Goal: Use online tool/utility: Utilize a website feature to perform a specific function

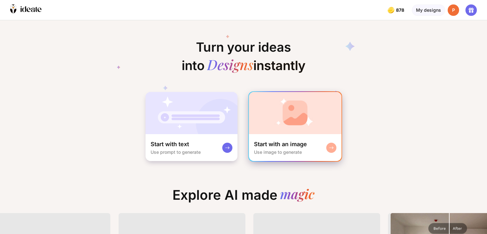
click at [282, 128] on img at bounding box center [295, 113] width 92 height 42
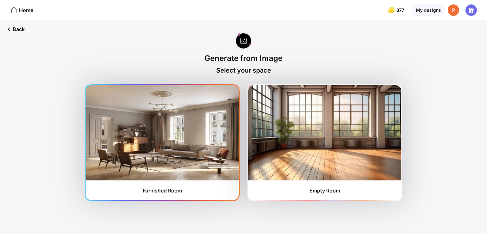
click at [188, 129] on img at bounding box center [162, 132] width 153 height 95
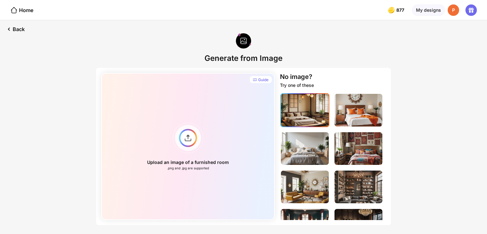
click at [311, 121] on img at bounding box center [305, 110] width 48 height 33
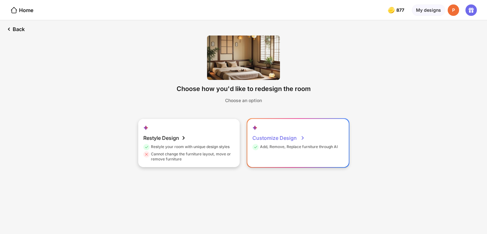
click at [265, 139] on div "Customize Design" at bounding box center [278, 137] width 53 height 13
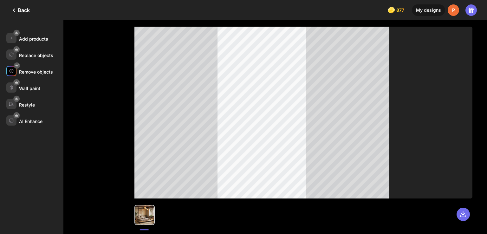
click at [24, 72] on div "Remove objects" at bounding box center [36, 71] width 34 height 5
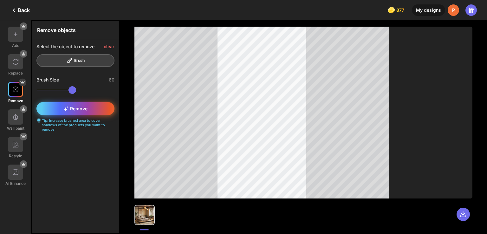
click at [78, 111] on div "Remove" at bounding box center [75, 108] width 78 height 13
